Goal: Find specific page/section: Find specific page/section

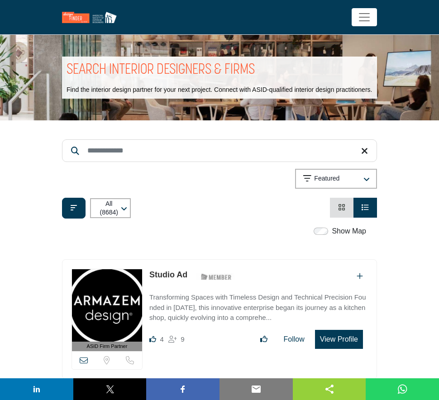
click at [220, 147] on div "Searched Term Searched Results 21" at bounding box center [219, 176] width 315 height 85
click at [217, 153] on input "Search Keyword" at bounding box center [219, 151] width 315 height 23
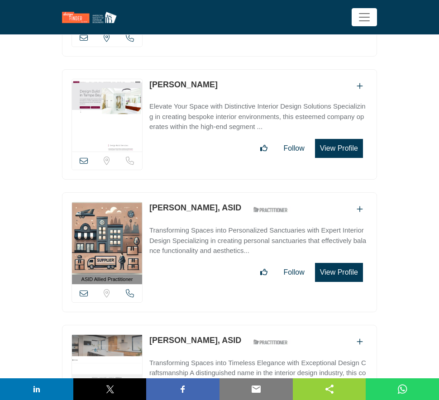
scroll to position [980, 0]
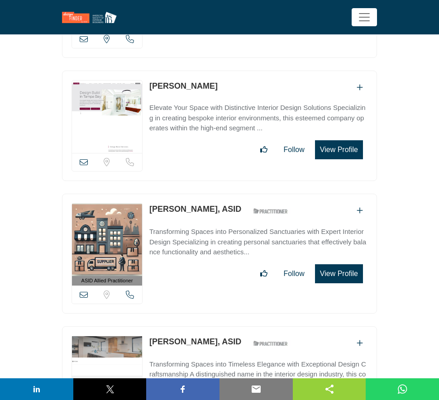
type input "**********"
click at [168, 91] on link "[PERSON_NAME]" at bounding box center [184, 86] width 68 height 9
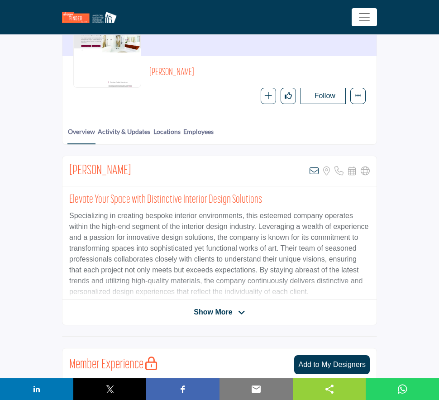
scroll to position [140, 0]
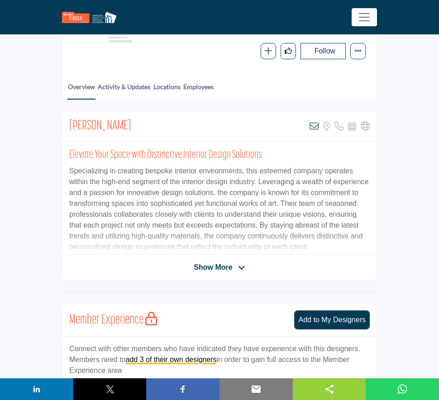
click at [211, 267] on span "Show More" at bounding box center [213, 267] width 39 height 11
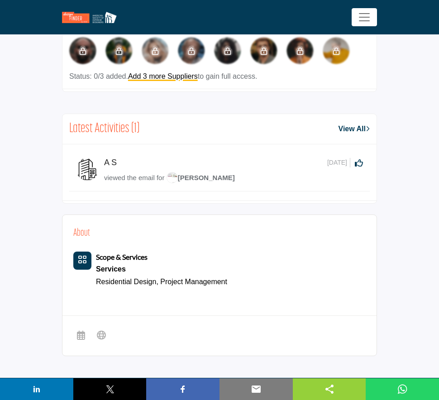
scroll to position [593, 0]
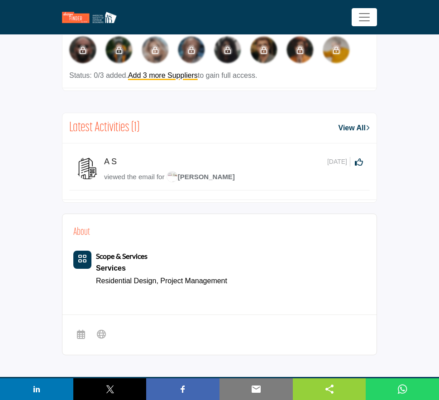
click at [211, 181] on span "[PERSON_NAME]" at bounding box center [201, 177] width 68 height 8
